Goal: Navigation & Orientation: Find specific page/section

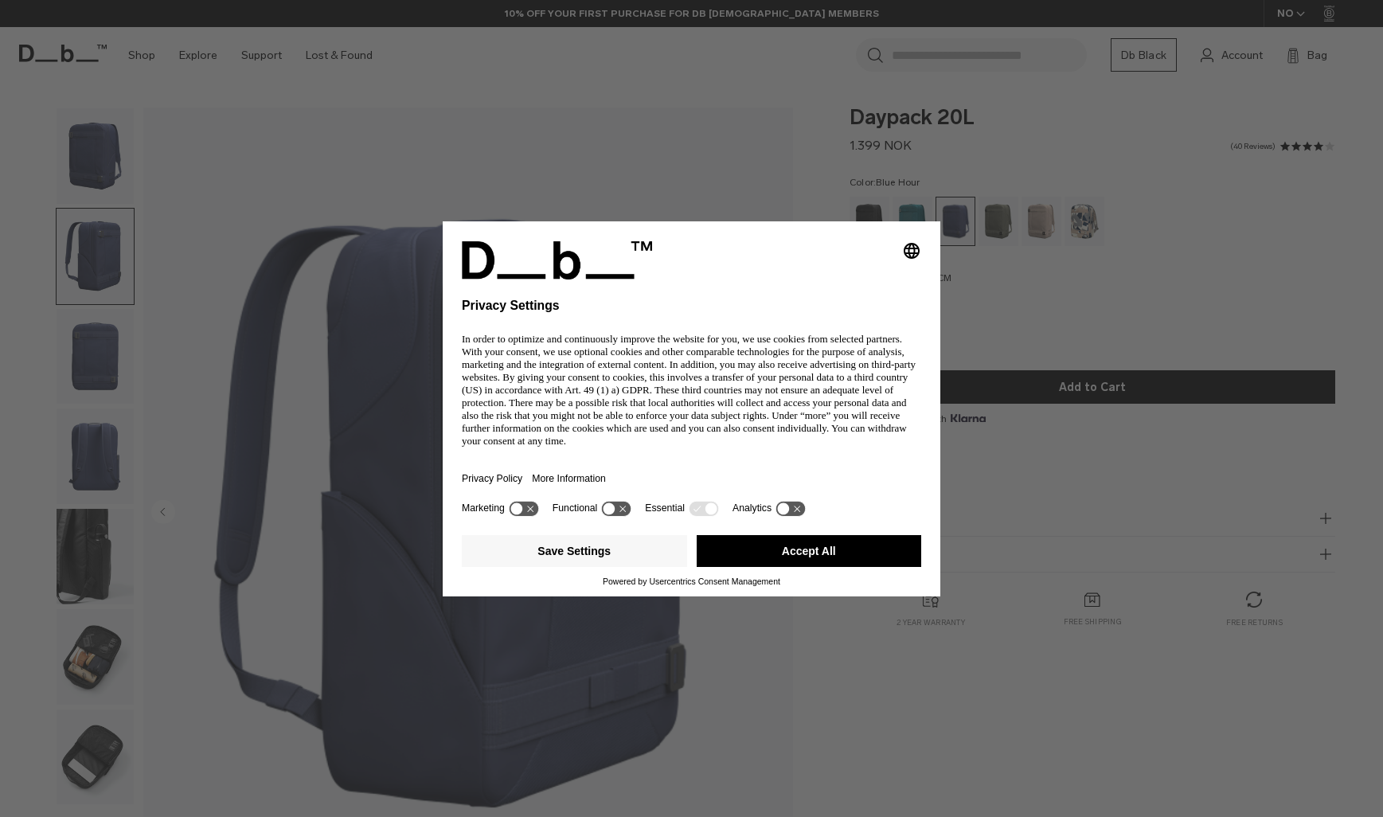
click at [78, 355] on body "Skip to content BUY NOW, PAY LATER WITH KLARNA 10% OFF YOUR FIRST PURCHASE FOR …" at bounding box center [691, 408] width 1383 height 817
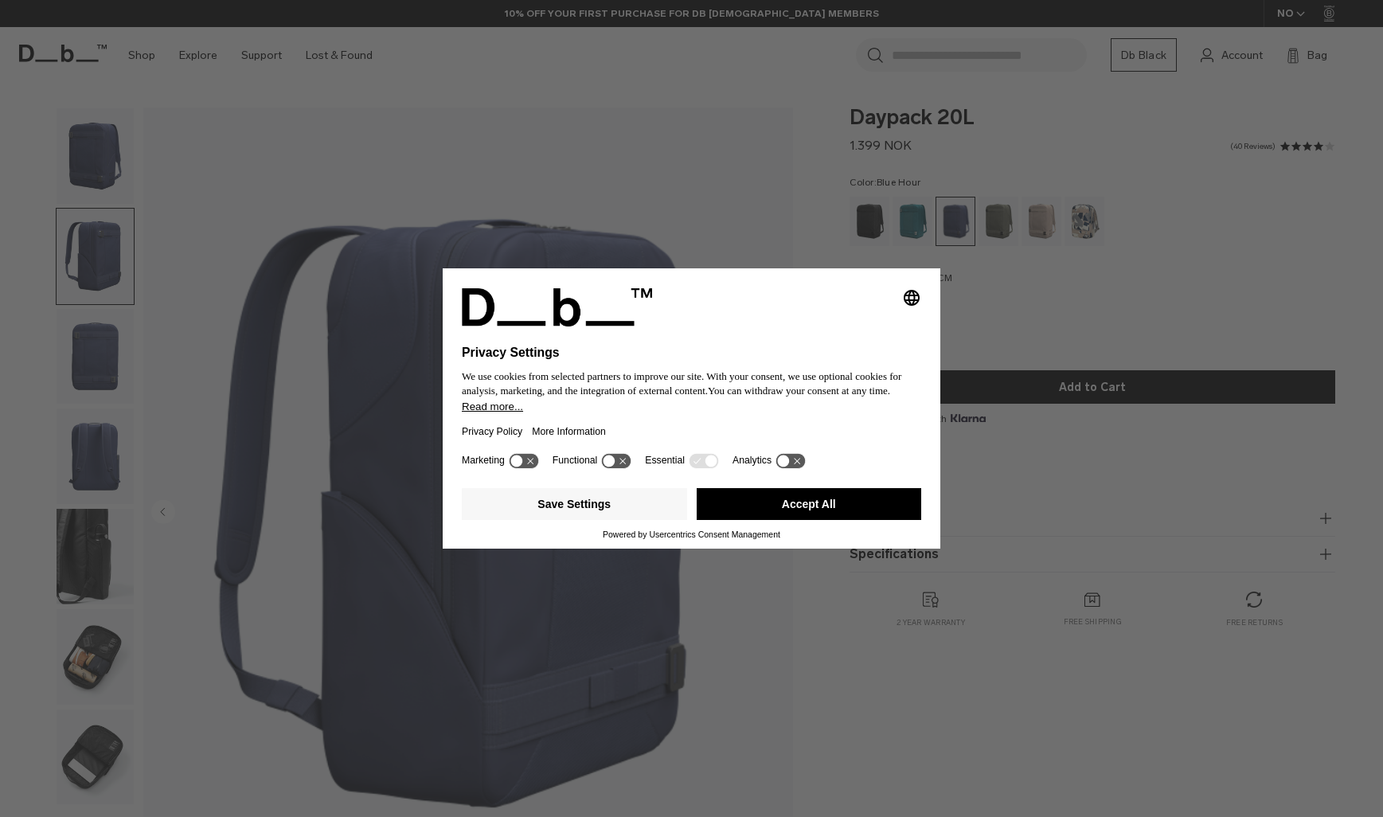
drag, startPoint x: 832, startPoint y: 504, endPoint x: 775, endPoint y: 506, distance: 57.4
click at [831, 504] on button "Accept All" at bounding box center [809, 504] width 225 height 32
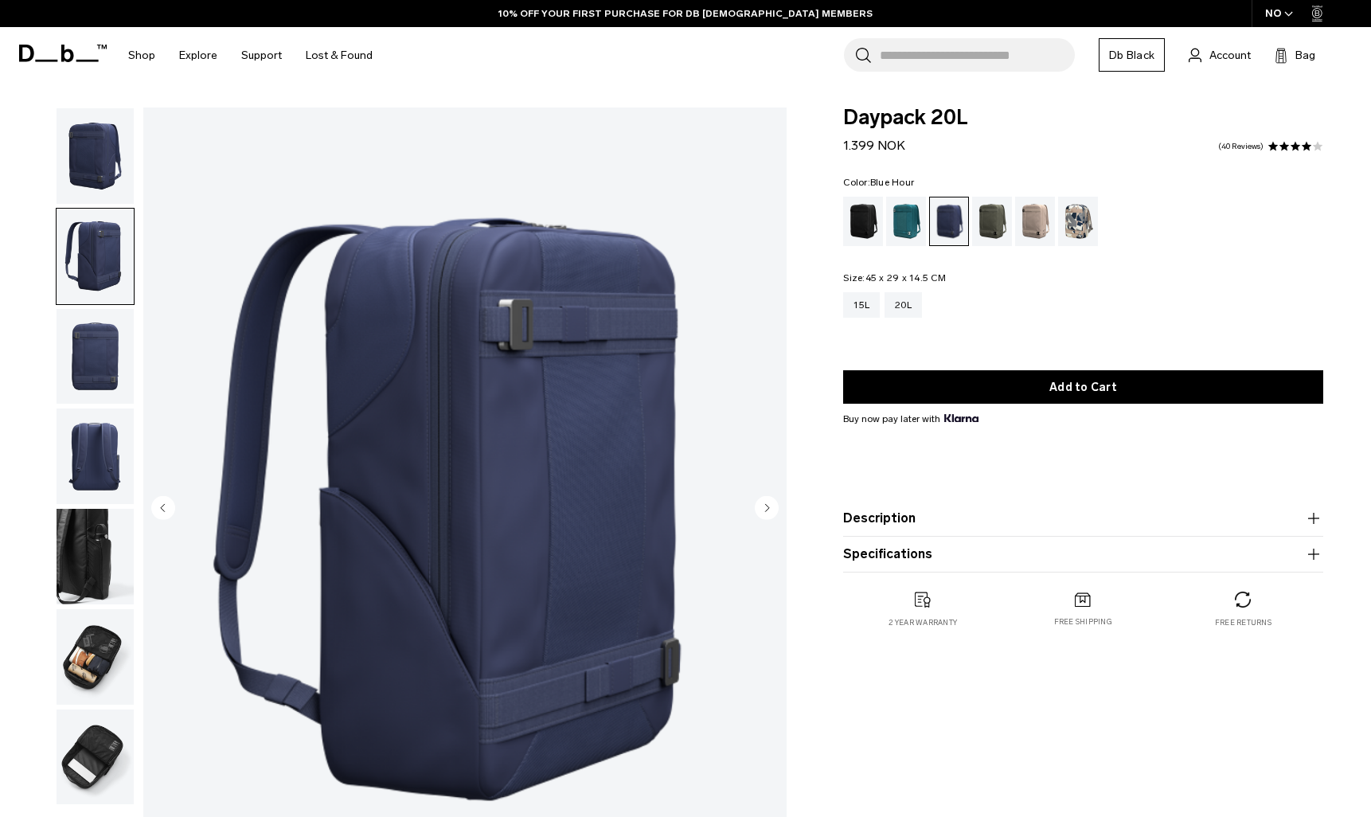
click at [80, 535] on img "button" at bounding box center [95, 557] width 77 height 96
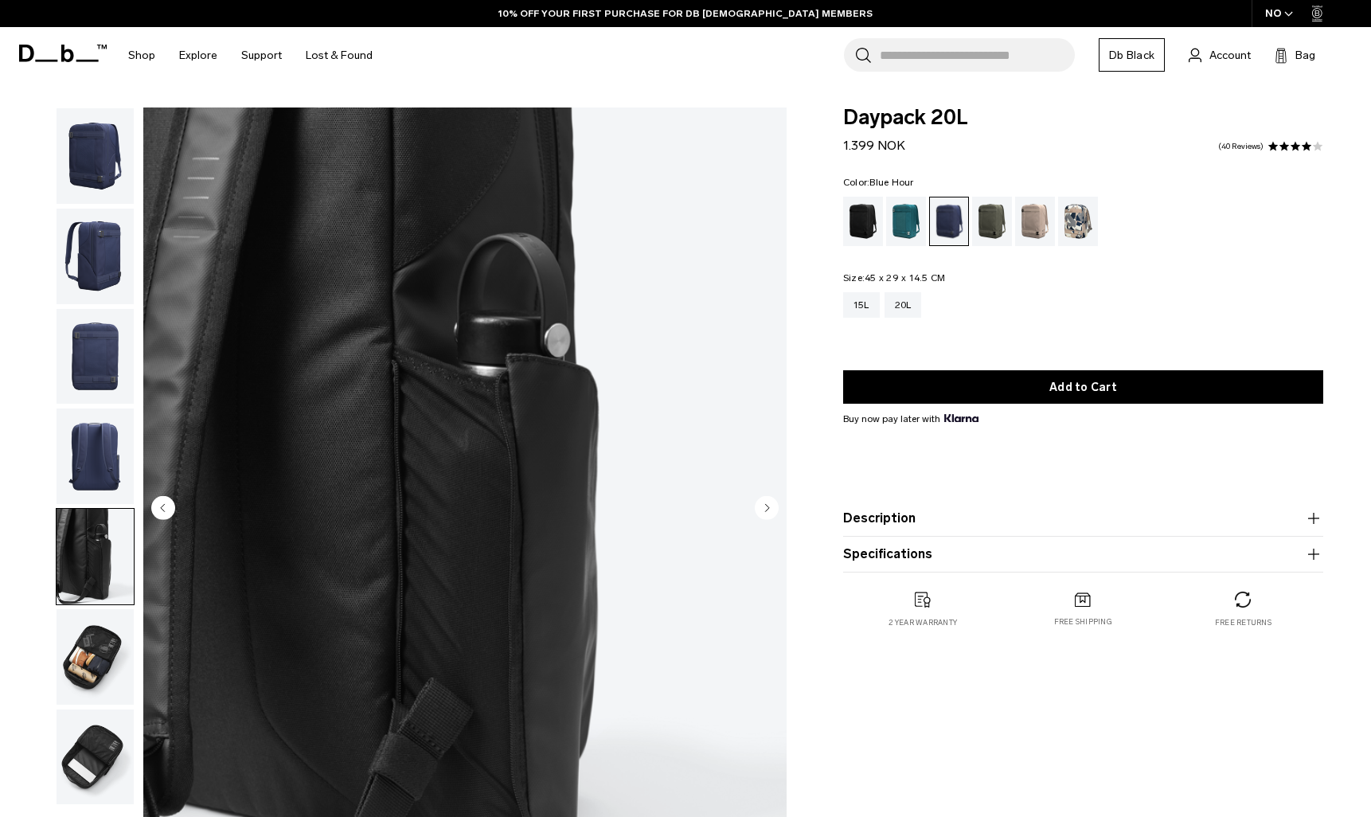
click at [98, 642] on img "button" at bounding box center [95, 657] width 77 height 96
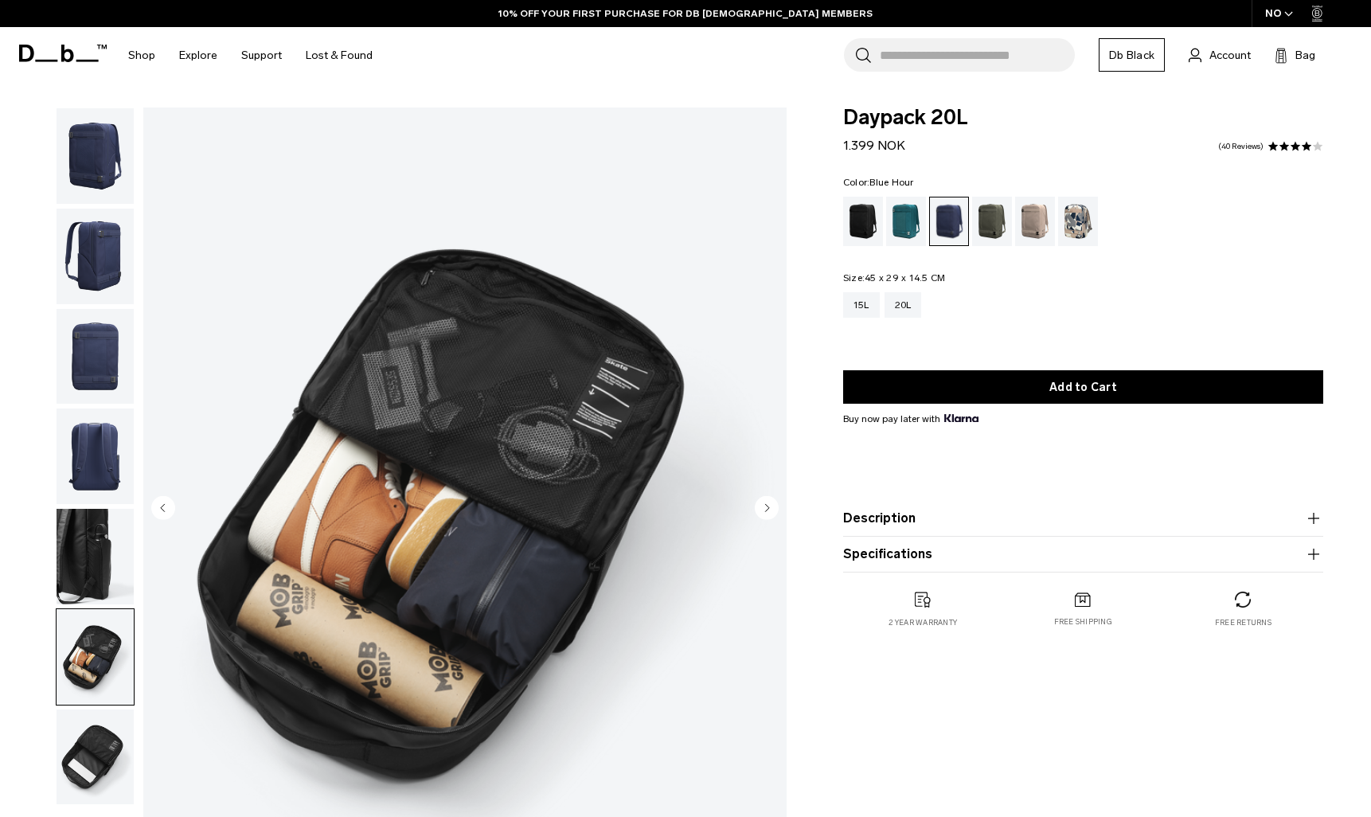
click at [96, 759] on img "button" at bounding box center [95, 757] width 77 height 96
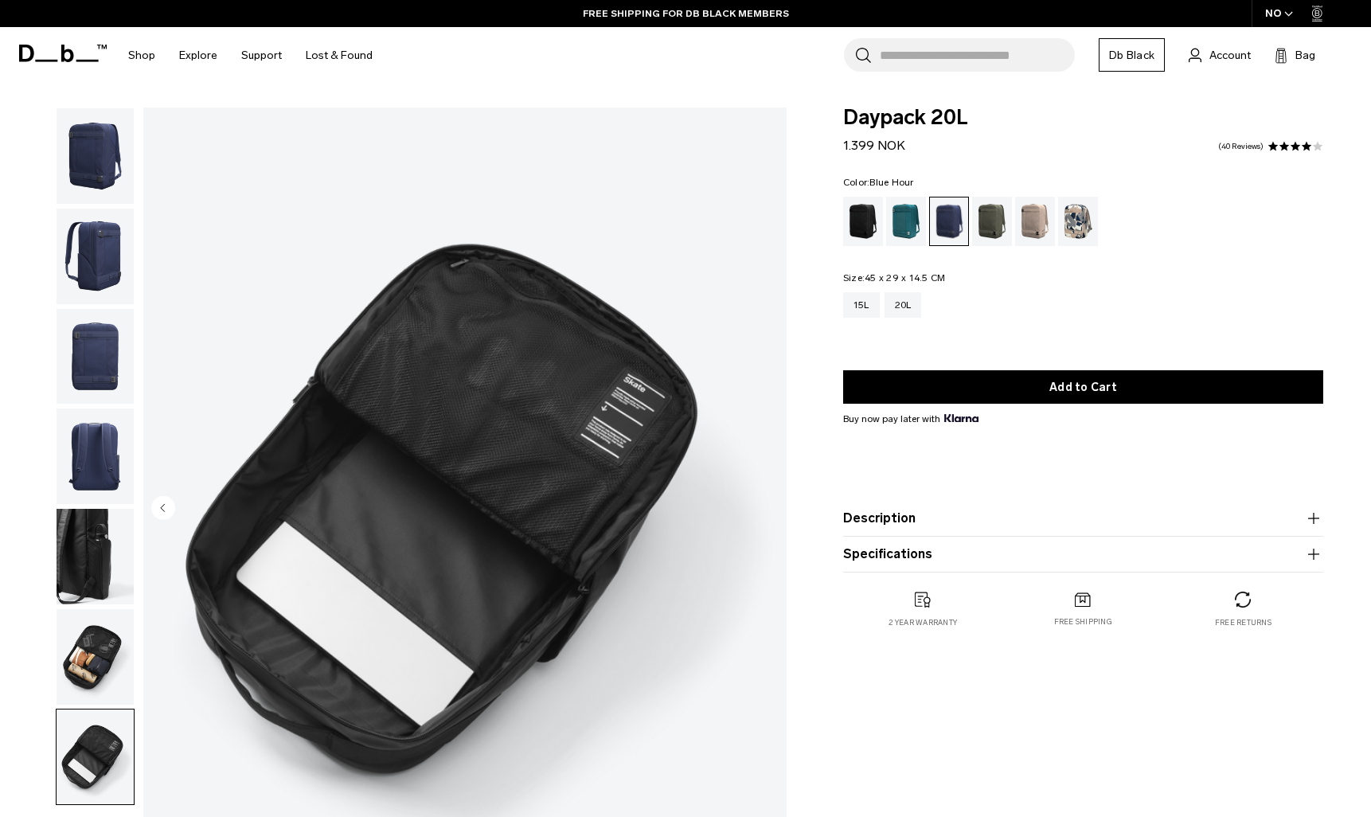
click at [61, 645] on img "button" at bounding box center [95, 657] width 77 height 96
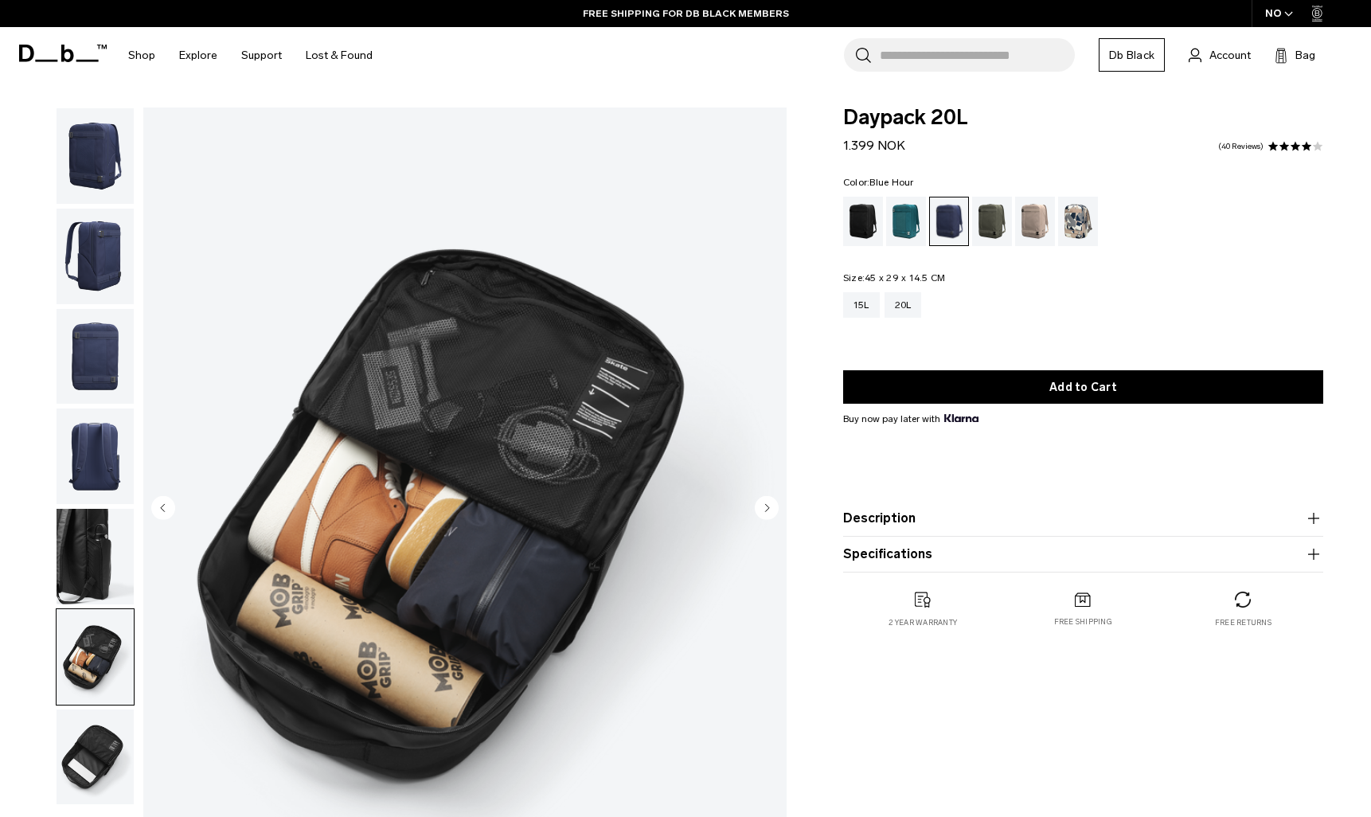
click at [91, 525] on img "button" at bounding box center [95, 557] width 77 height 96
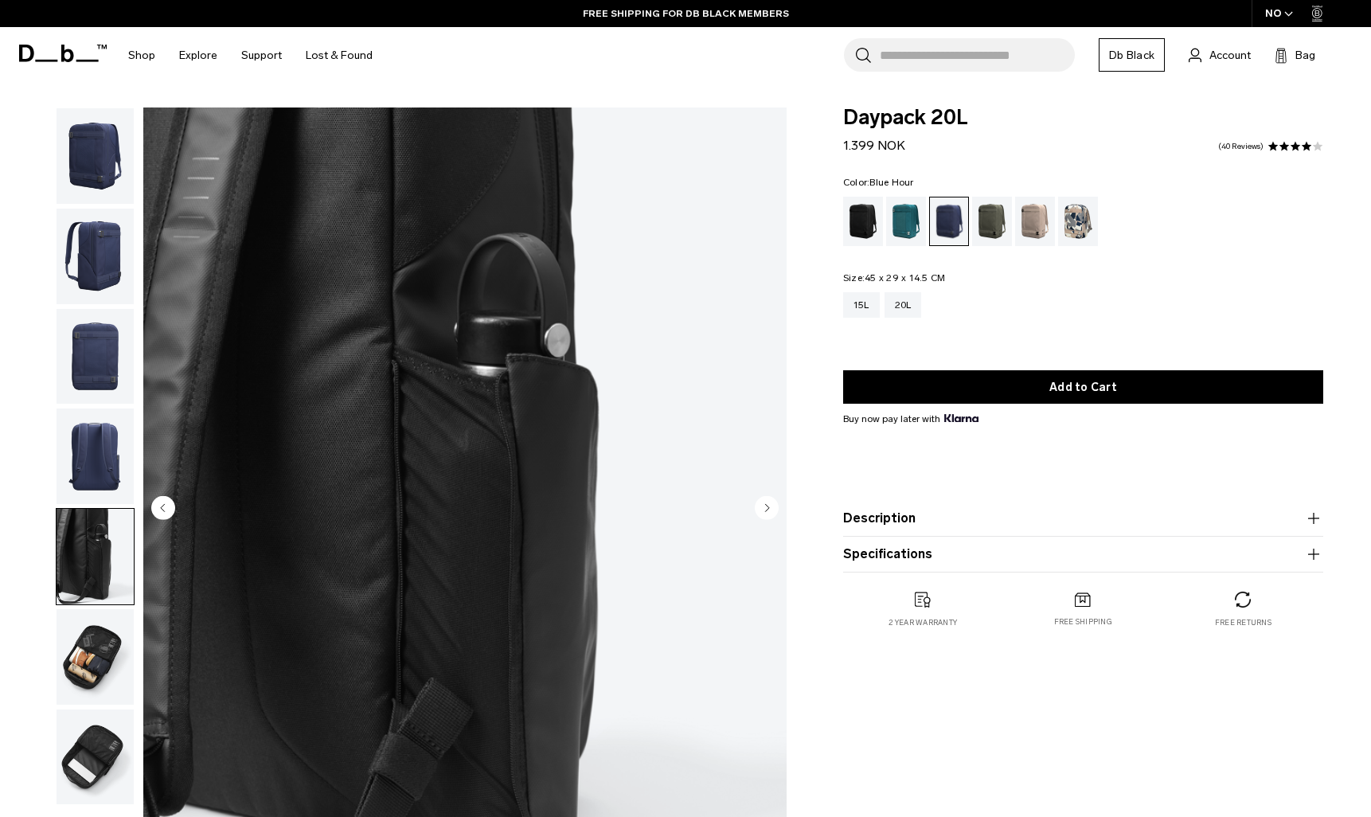
click at [89, 463] on img "button" at bounding box center [95, 456] width 77 height 96
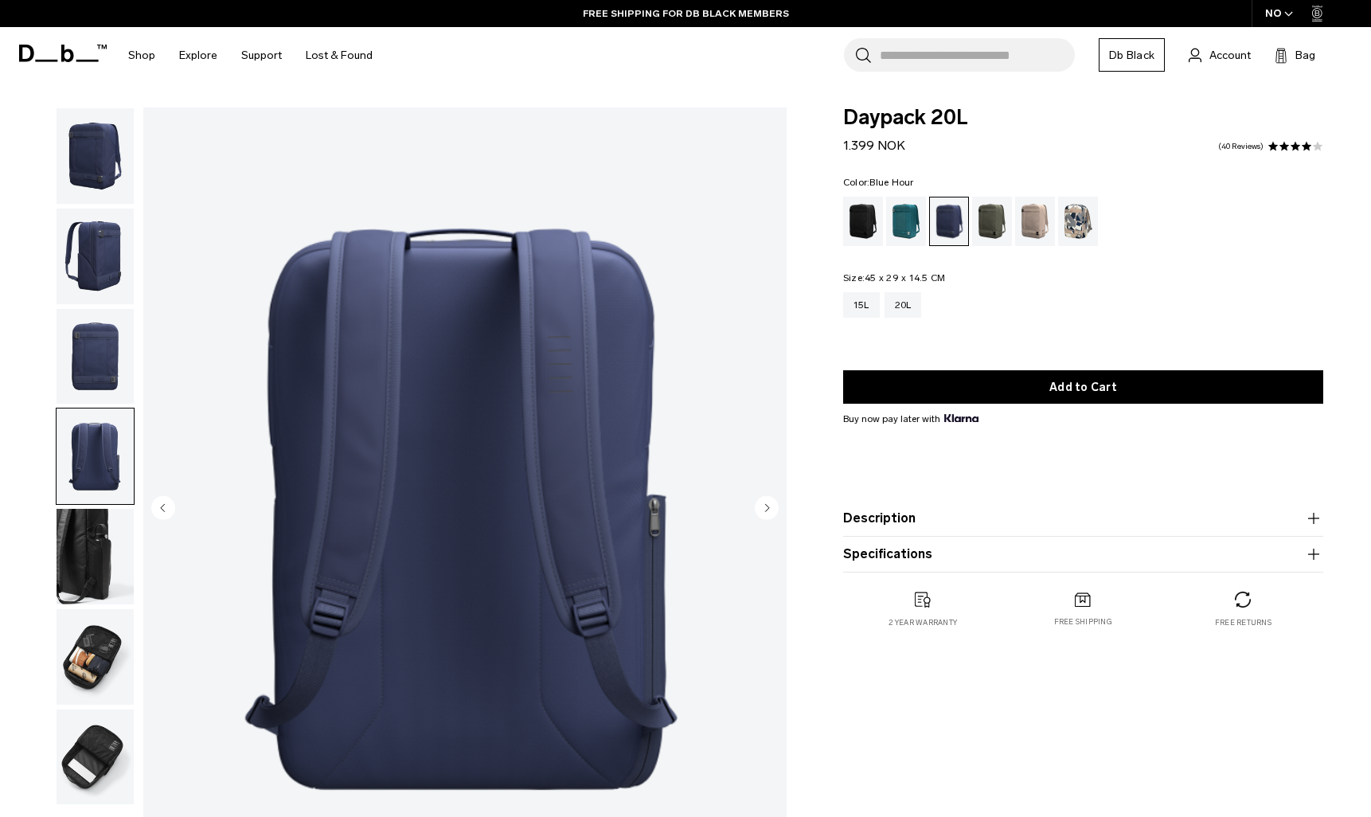
click at [88, 369] on img "button" at bounding box center [95, 357] width 77 height 96
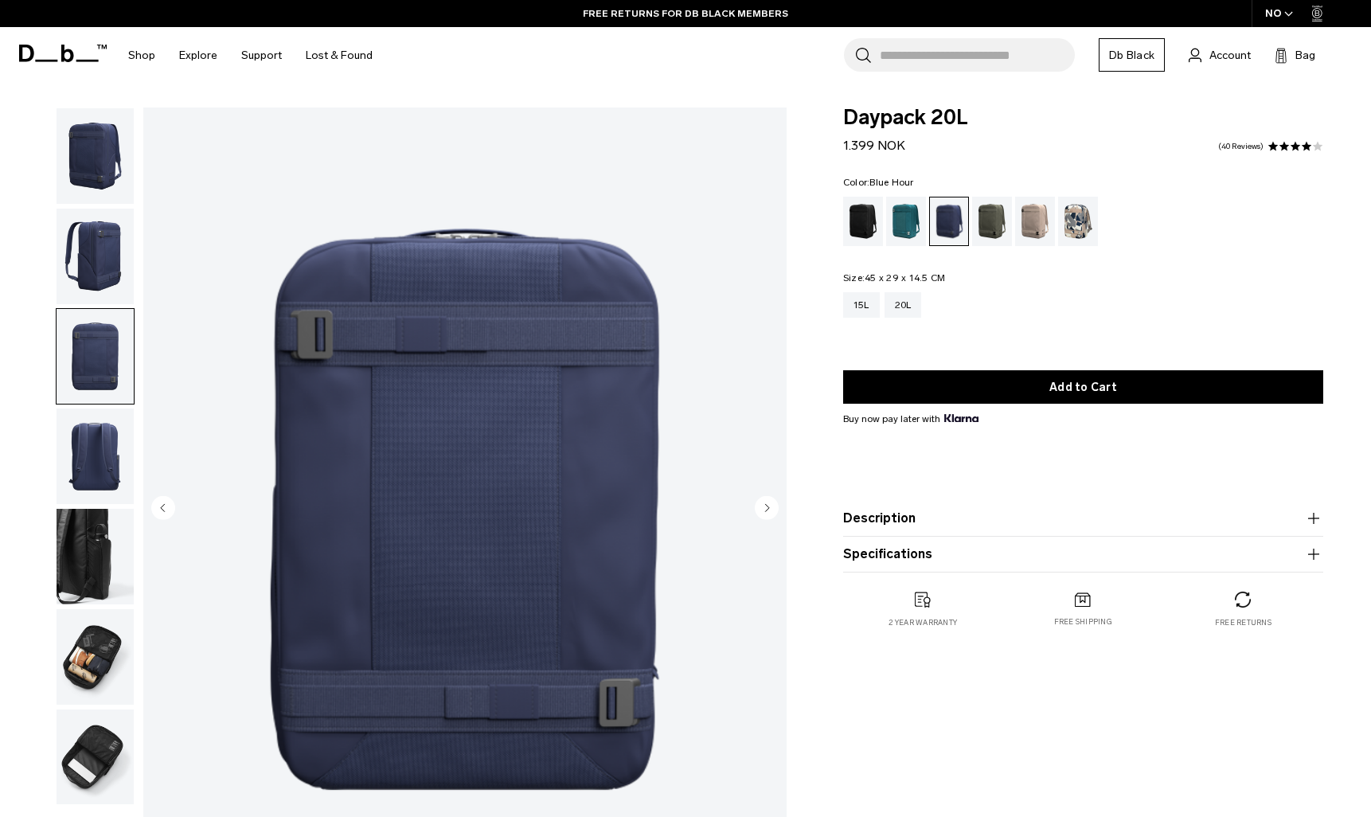
drag, startPoint x: 115, startPoint y: 261, endPoint x: 114, endPoint y: 227, distance: 34.2
click at [115, 260] on img "button" at bounding box center [95, 257] width 77 height 96
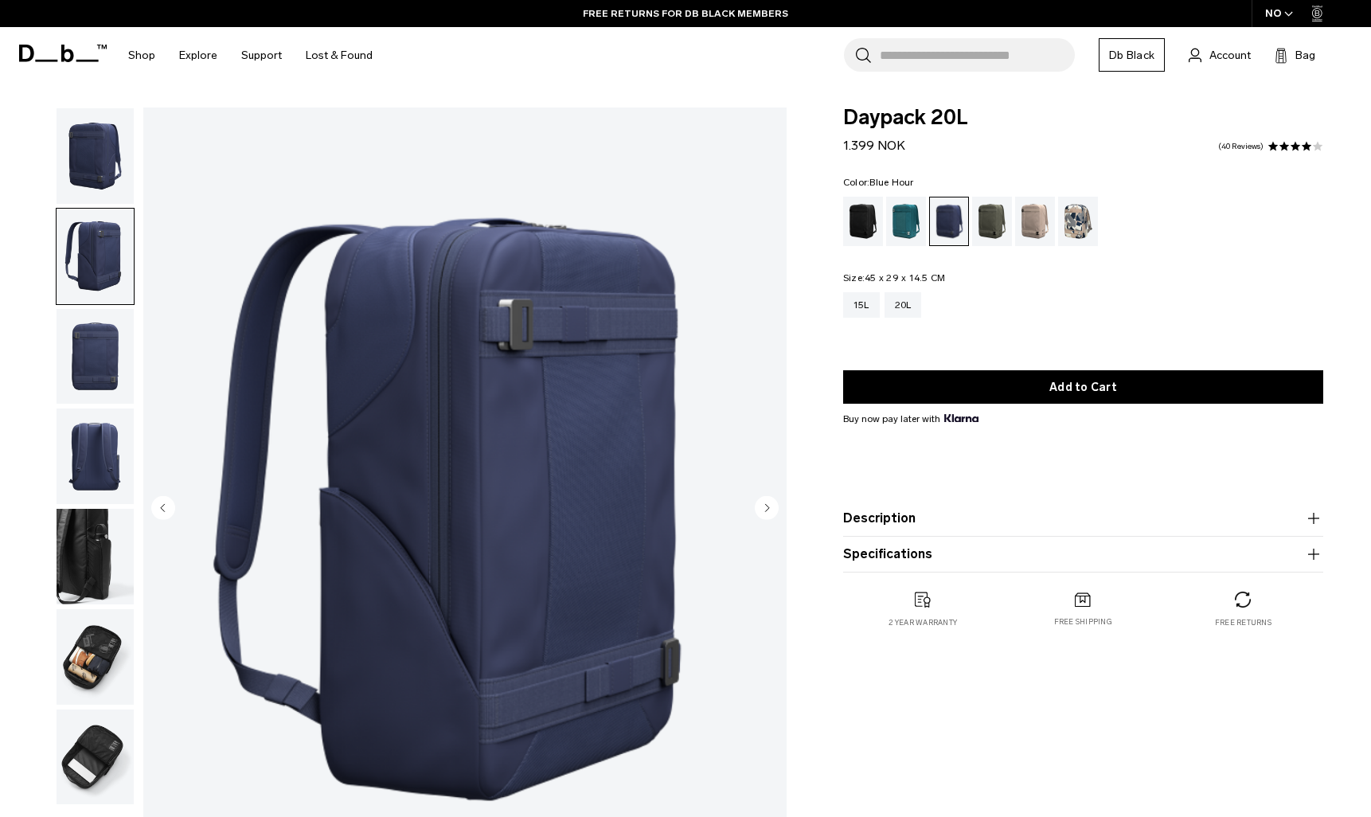
click at [111, 133] on img "button" at bounding box center [95, 156] width 77 height 96
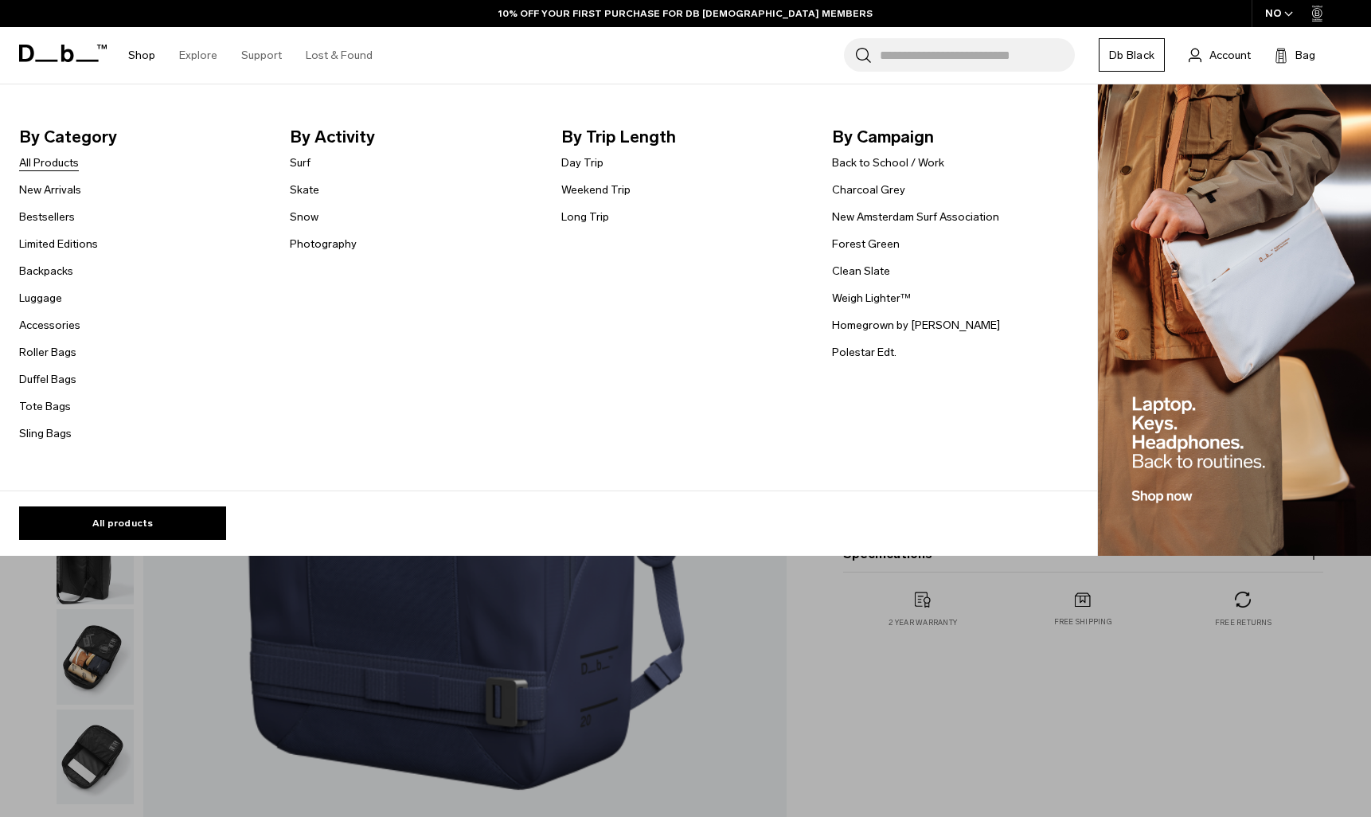
click at [37, 163] on link "All Products" at bounding box center [49, 162] width 60 height 17
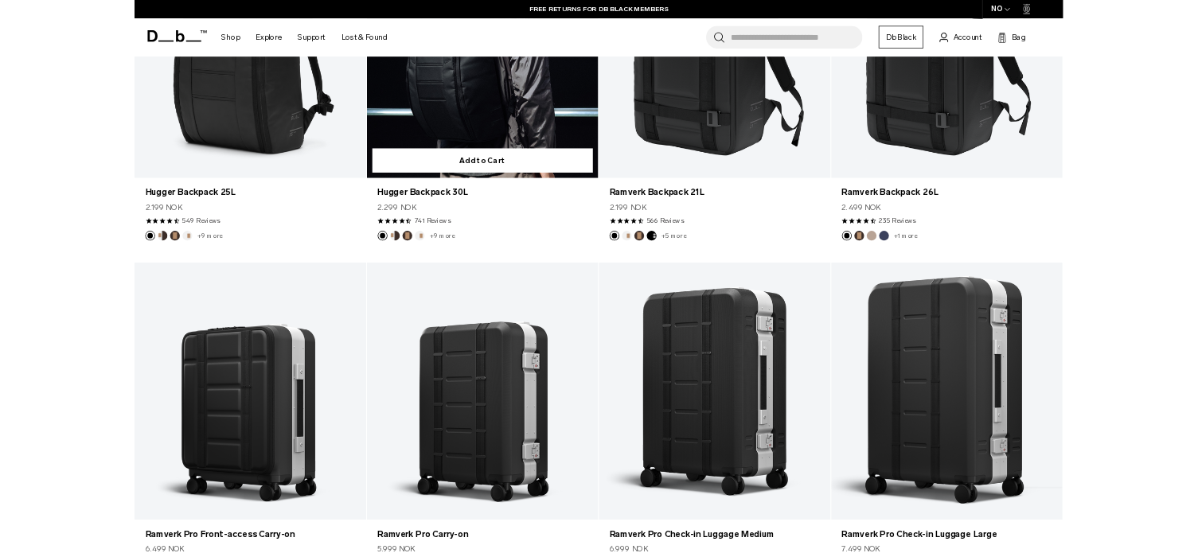
scroll to position [159, 0]
